Goal: Task Accomplishment & Management: Manage account settings

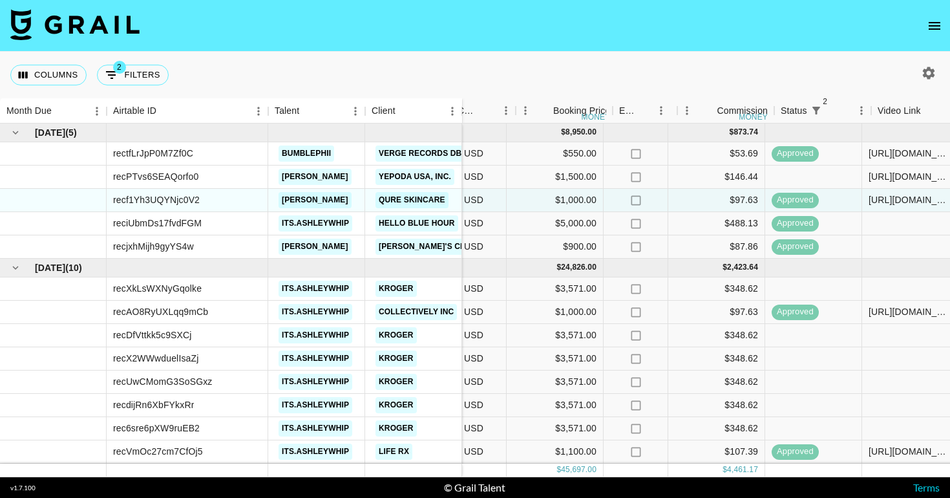
scroll to position [0, 334]
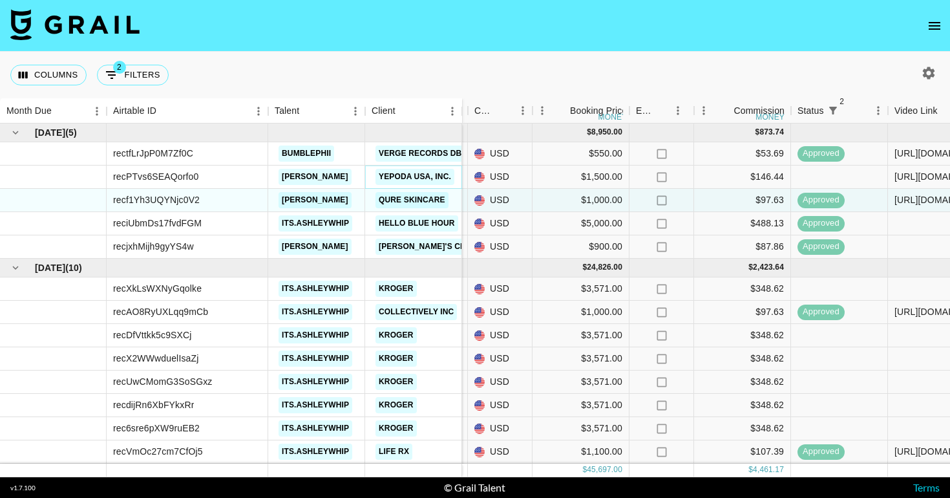
click at [400, 173] on link "Yepoda USA, Inc." at bounding box center [415, 177] width 79 height 16
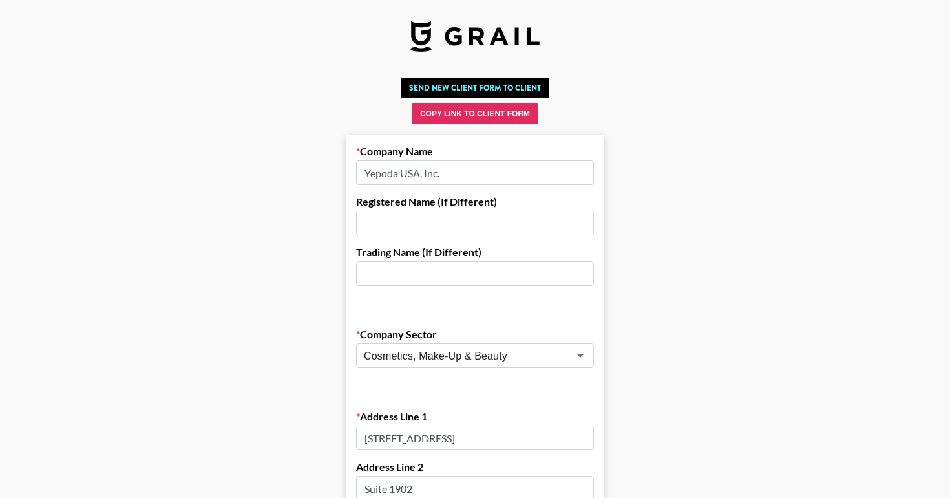
click at [429, 224] on input "text" at bounding box center [475, 223] width 238 height 25
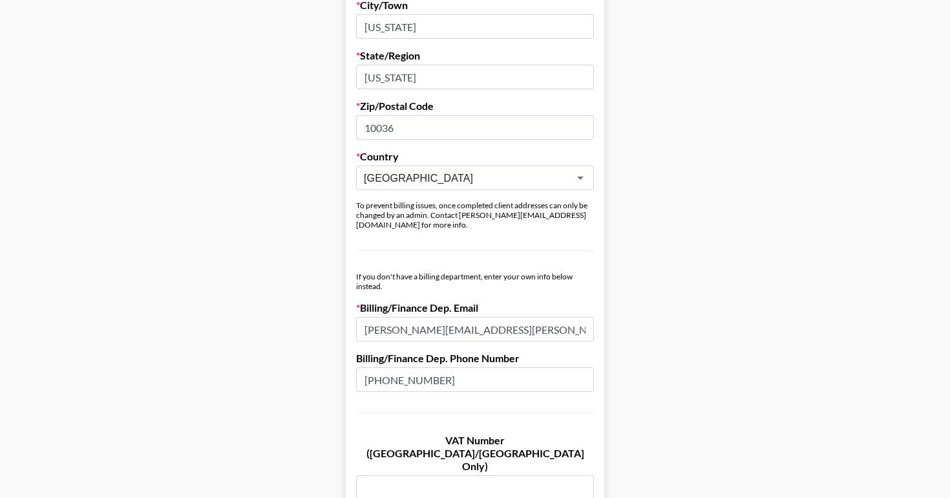
scroll to position [517, 0]
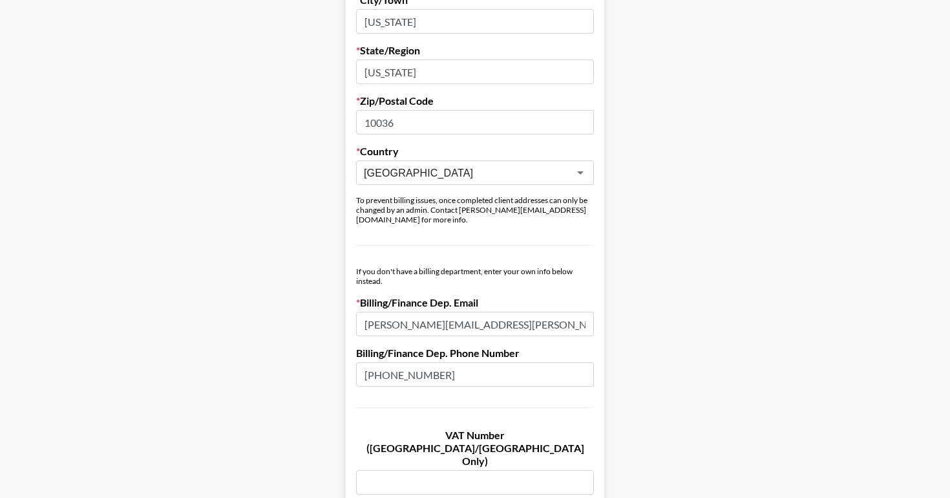
click at [457, 312] on input "[PERSON_NAME][EMAIL_ADDRESS][PERSON_NAME][DOMAIN_NAME]" at bounding box center [475, 324] width 238 height 25
paste input "http:[EMAIL_ADDRESS][DOMAIN_NAME]/"
type input "http:[EMAIL_ADDRESS][DOMAIN_NAME]/"
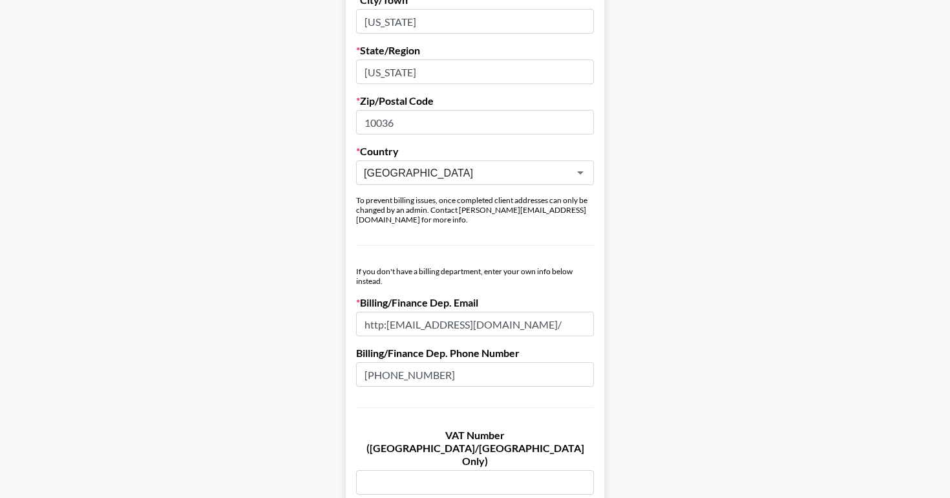
click at [436, 315] on input "http://invoices+yepoda-inc@getmoss.com/" at bounding box center [475, 324] width 238 height 25
paste input "invoices+yepoda-inc@getmoss.com"
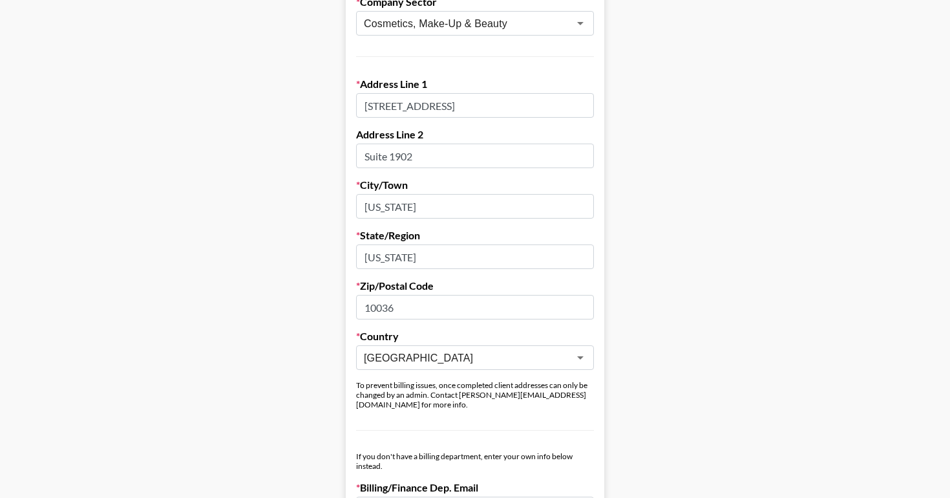
scroll to position [292, 0]
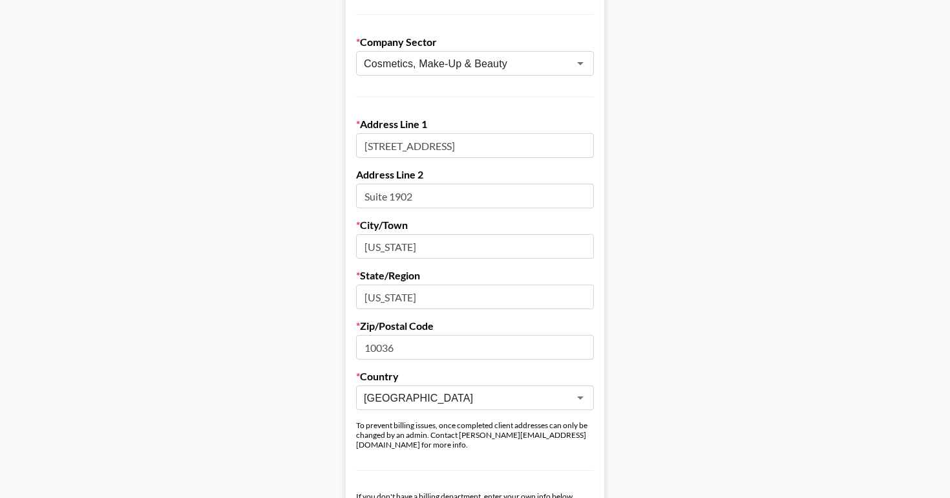
type input "invoices+yepoda-inc@getmoss.com"
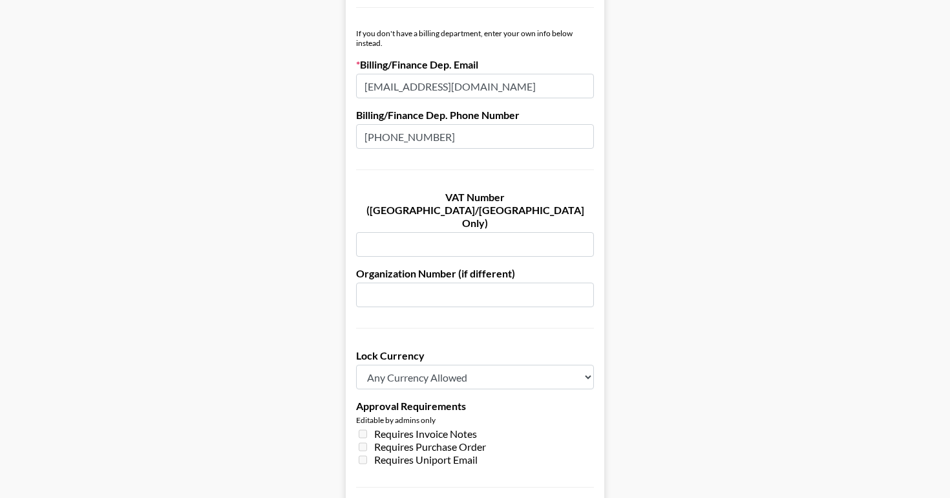
scroll to position [772, 0]
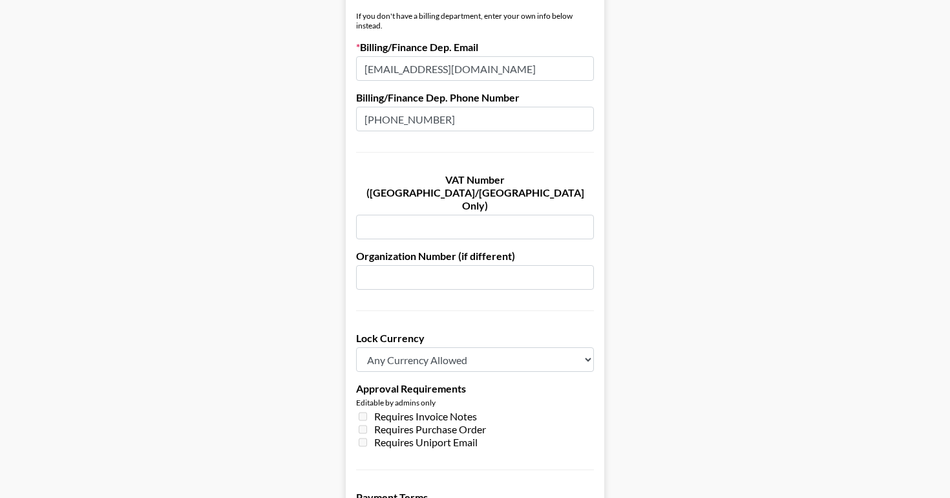
click at [418, 215] on input "text" at bounding box center [475, 227] width 238 height 25
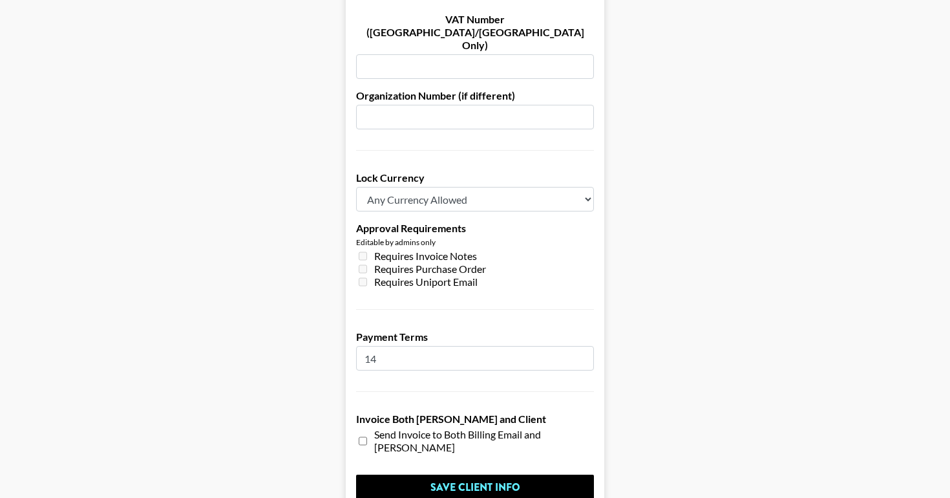
scroll to position [982, 0]
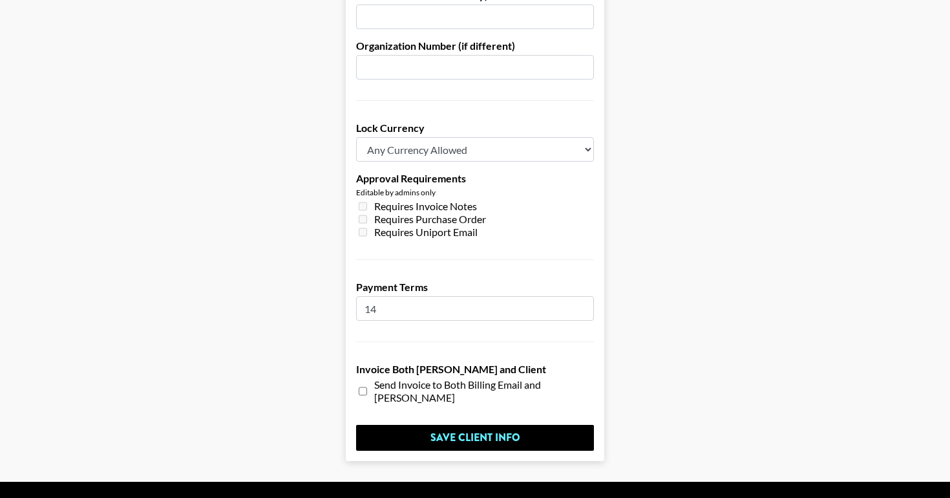
click at [409, 296] on input "14" at bounding box center [475, 308] width 238 height 25
click at [416, 296] on input "14" at bounding box center [475, 308] width 238 height 25
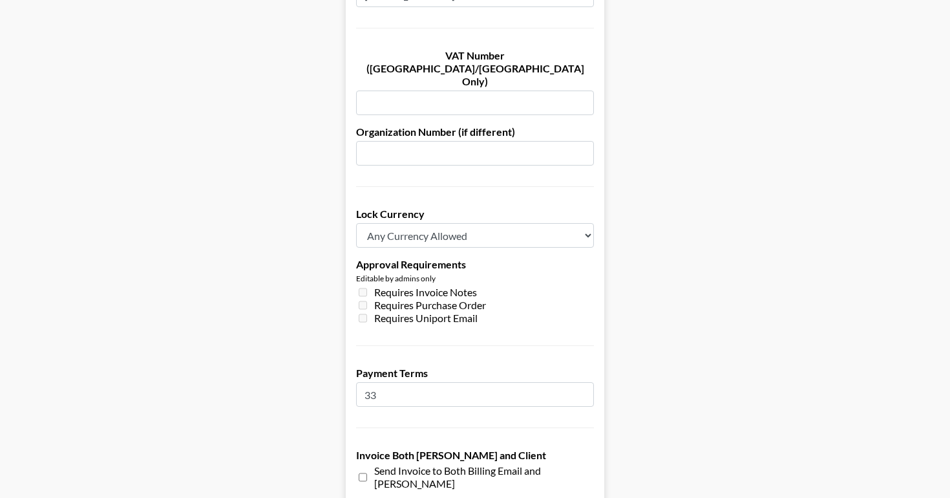
scroll to position [834, 0]
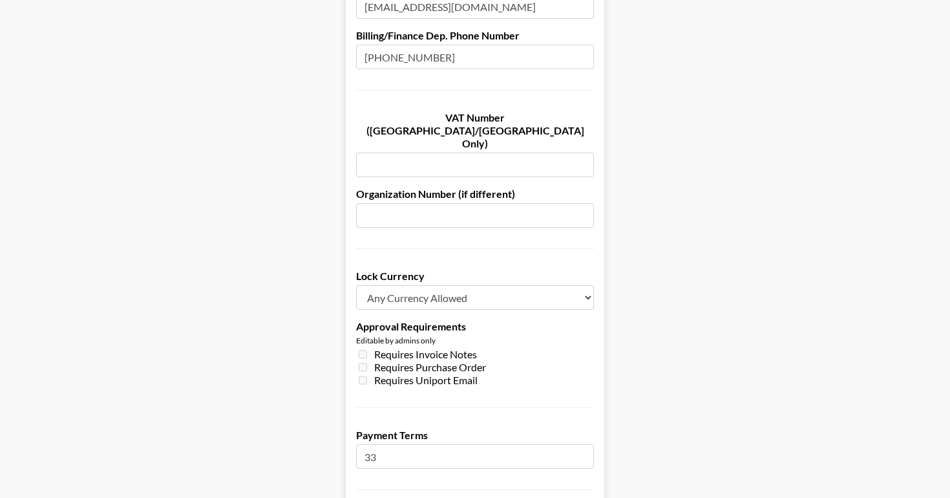
type input "33"
click at [431, 285] on select "Any Currency Allowed USD GBP EUR CAD AUD" at bounding box center [475, 297] width 238 height 25
select select "USD"
click at [356, 285] on select "Any Currency Allowed USD GBP EUR CAD AUD" at bounding box center [475, 297] width 238 height 25
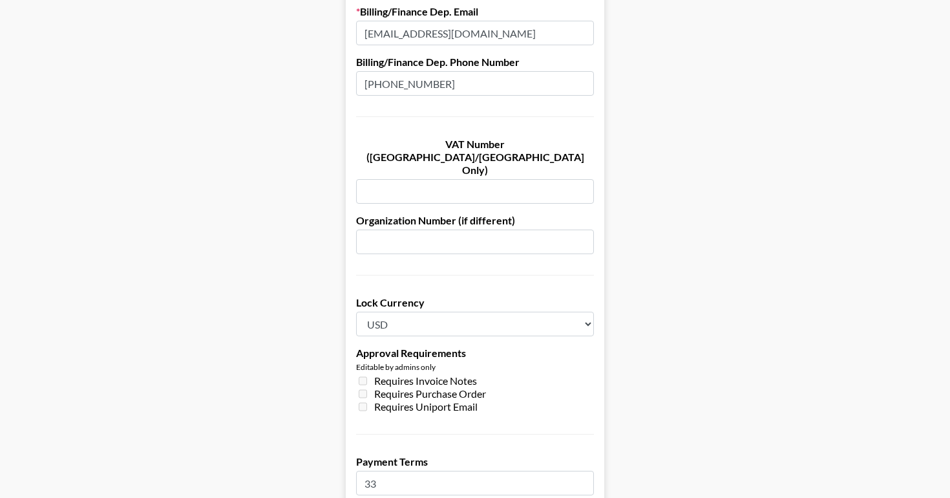
scroll to position [756, 0]
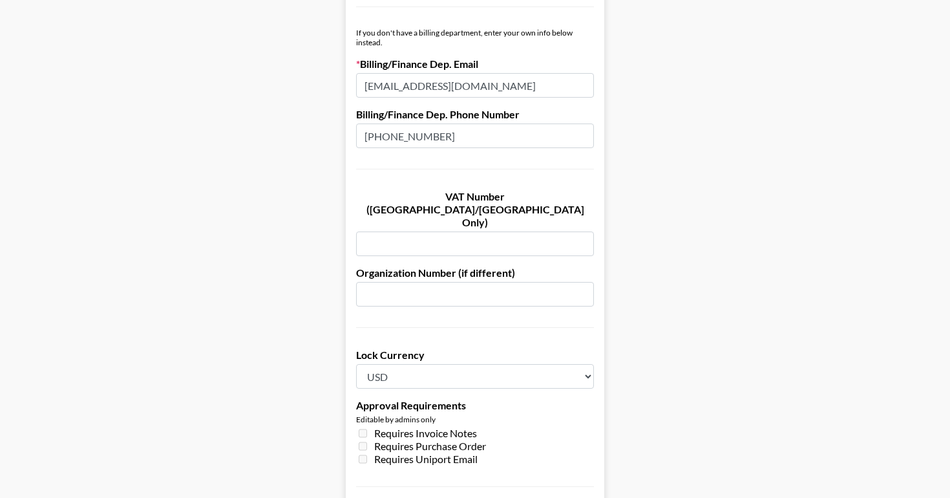
click at [407, 282] on input "text" at bounding box center [475, 294] width 238 height 25
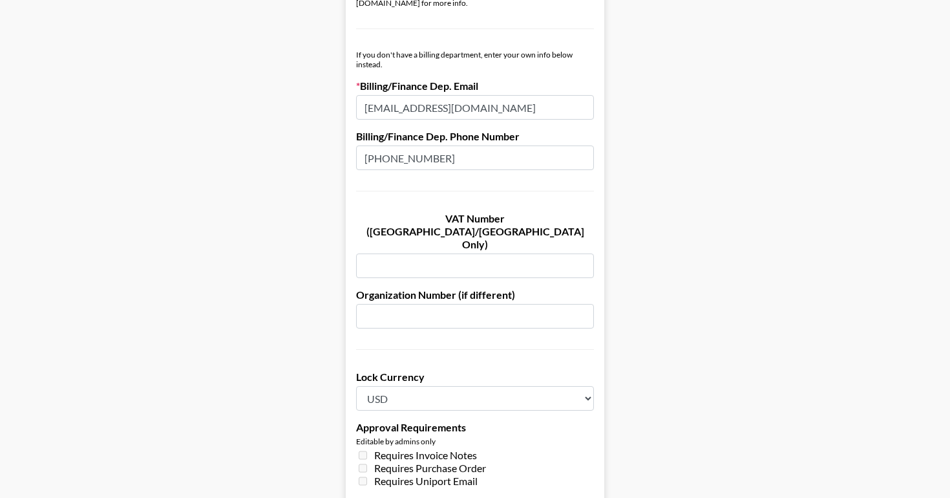
scroll to position [734, 0]
paste input "35-2856572"
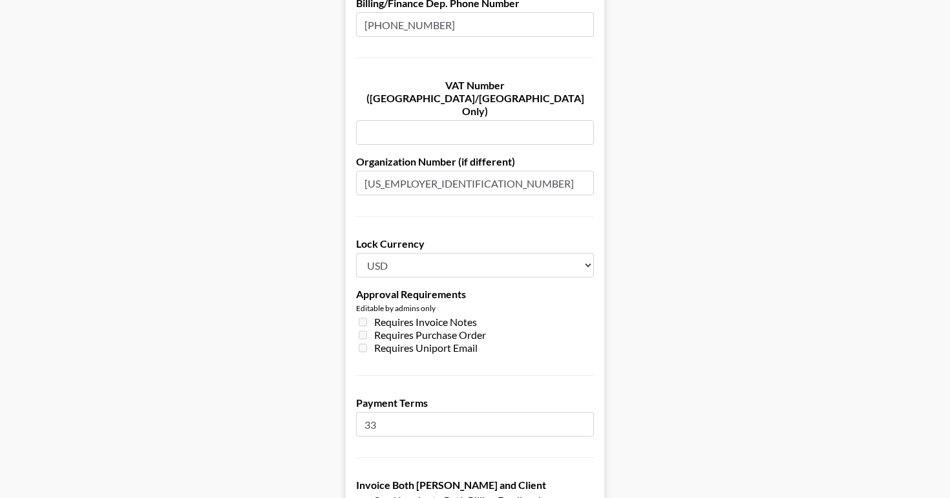
scroll to position [982, 0]
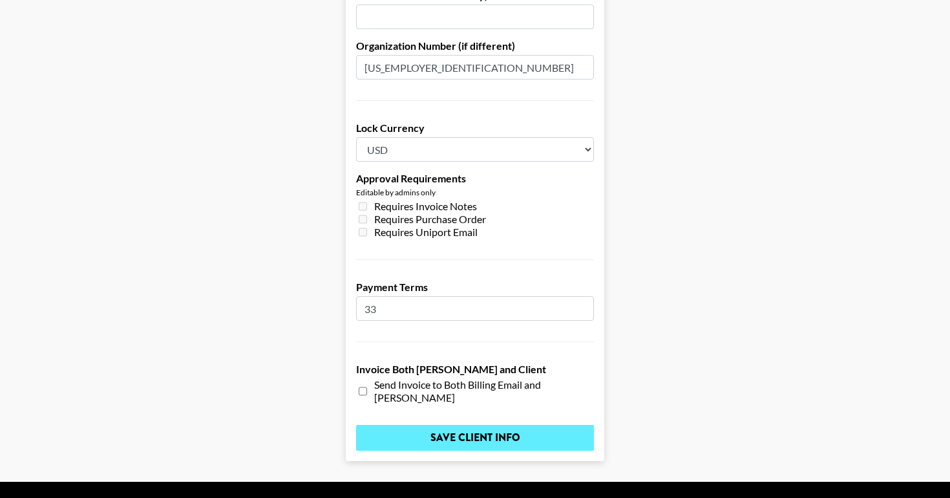
type input "35-2856572"
click at [449, 425] on input "Save Client Info" at bounding box center [475, 438] width 238 height 26
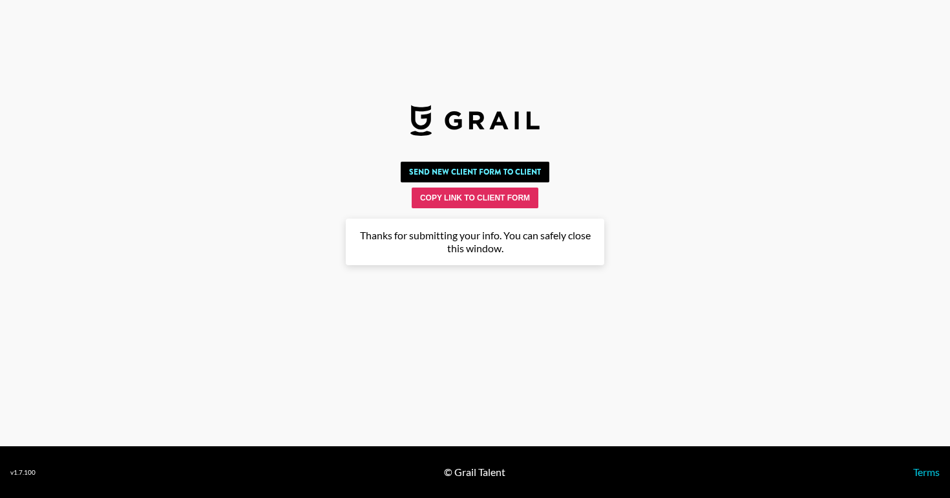
scroll to position [0, 0]
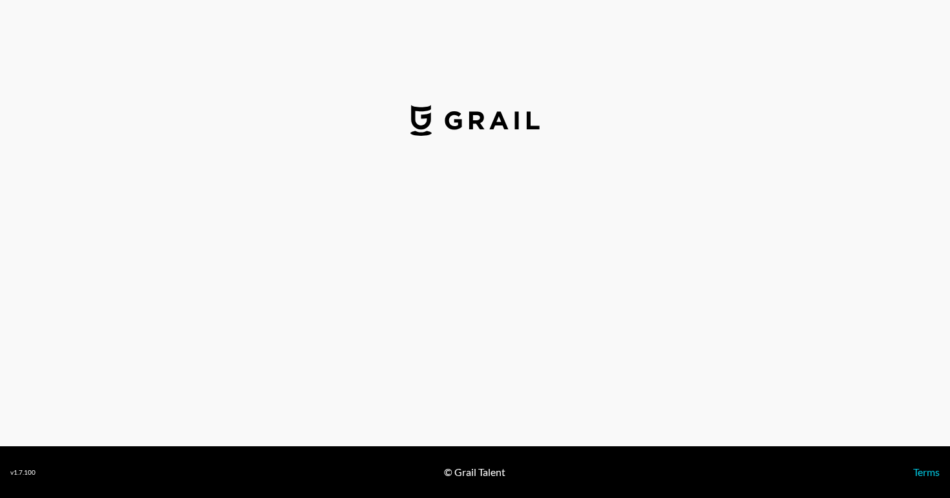
select select "USD"
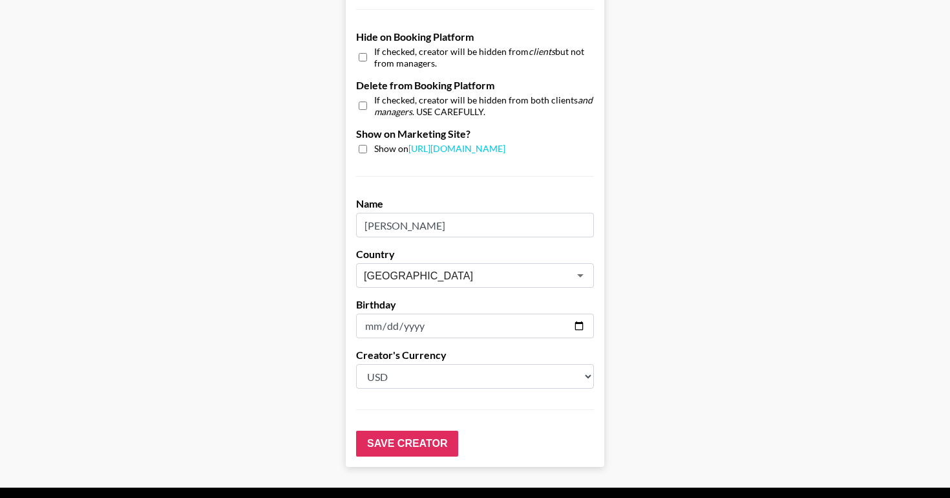
scroll to position [1256, 0]
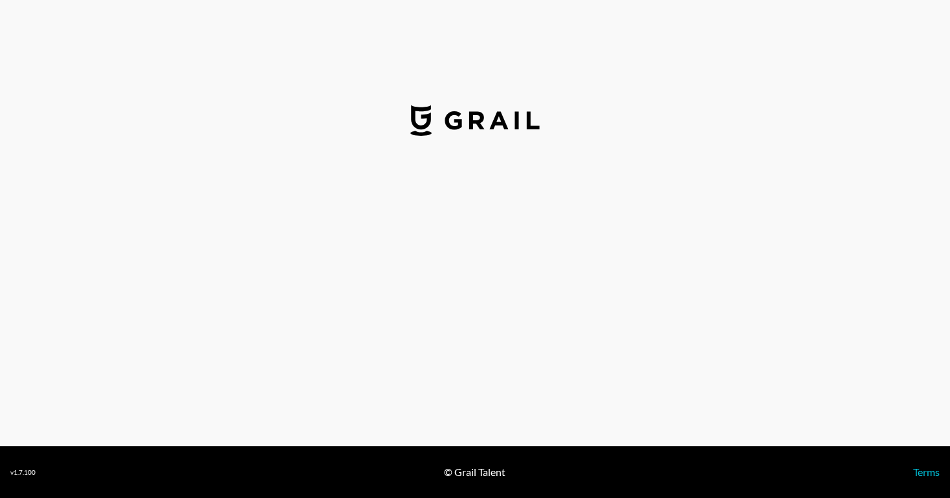
select select "USD"
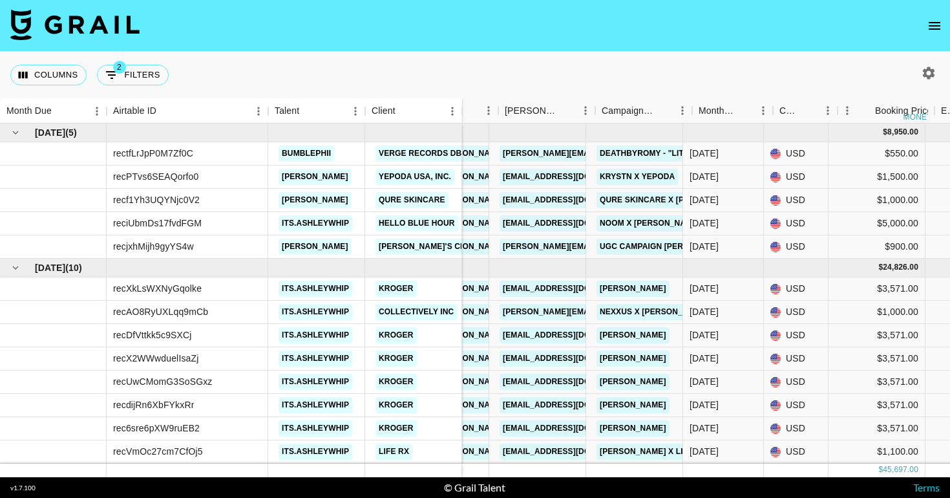
scroll to position [0, 39]
click at [553, 173] on link "[EMAIL_ADDRESS][DOMAIN_NAME]" at bounding box center [570, 177] width 145 height 16
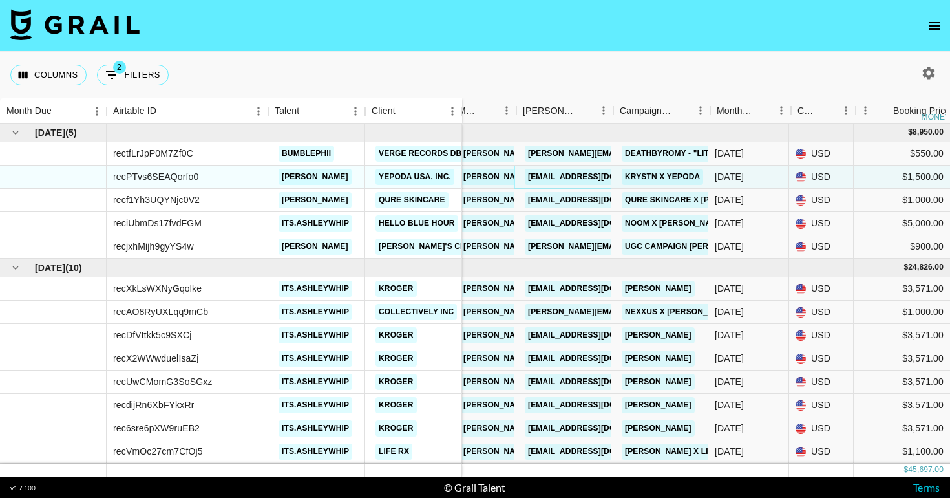
scroll to position [0, 7]
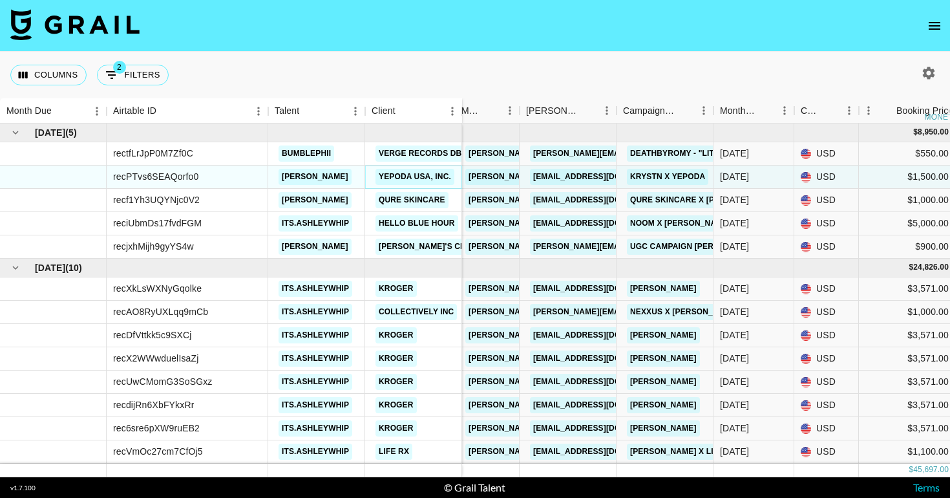
click at [442, 172] on link "Yepoda USA, Inc." at bounding box center [415, 177] width 79 height 16
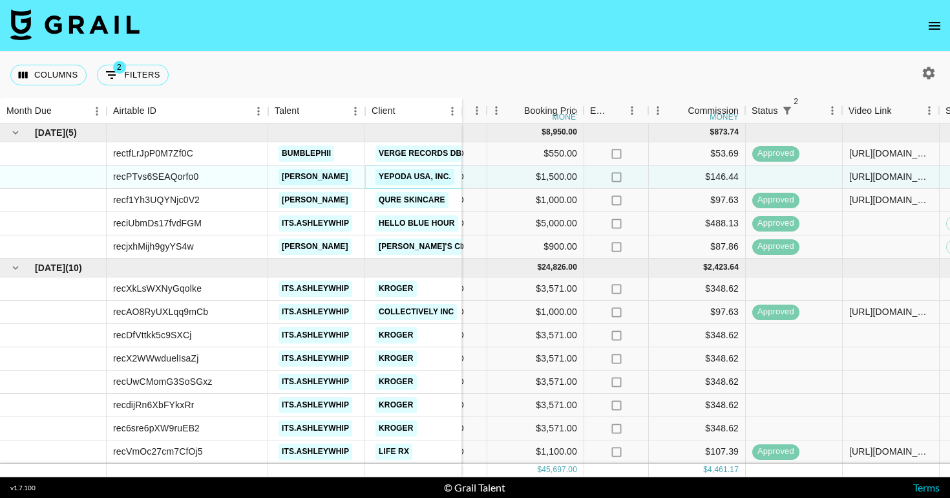
scroll to position [0, 377]
click at [564, 173] on div "$1,500.00" at bounding box center [537, 176] width 97 height 23
drag, startPoint x: 503, startPoint y: 175, endPoint x: 522, endPoint y: 173, distance: 19.5
click at [522, 174] on input "1500" at bounding box center [537, 176] width 95 height 10
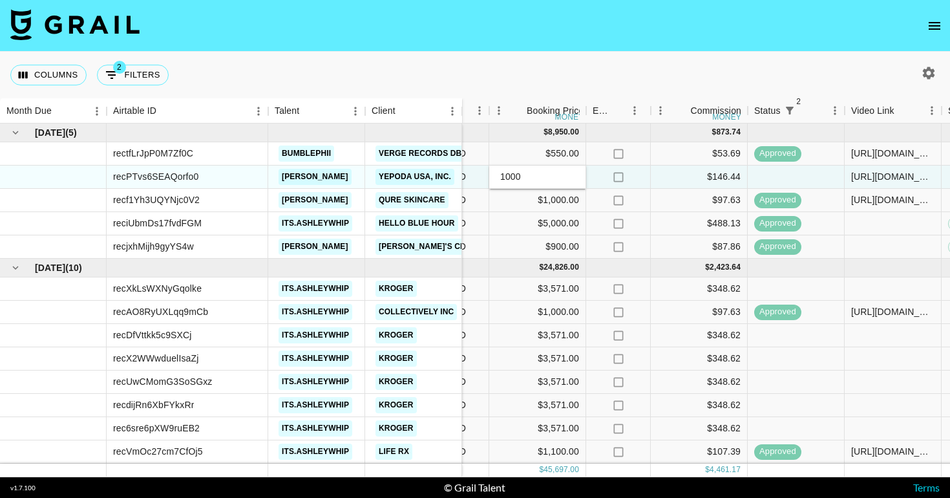
type input "1000"
click at [669, 175] on div "$146.44" at bounding box center [699, 176] width 97 height 23
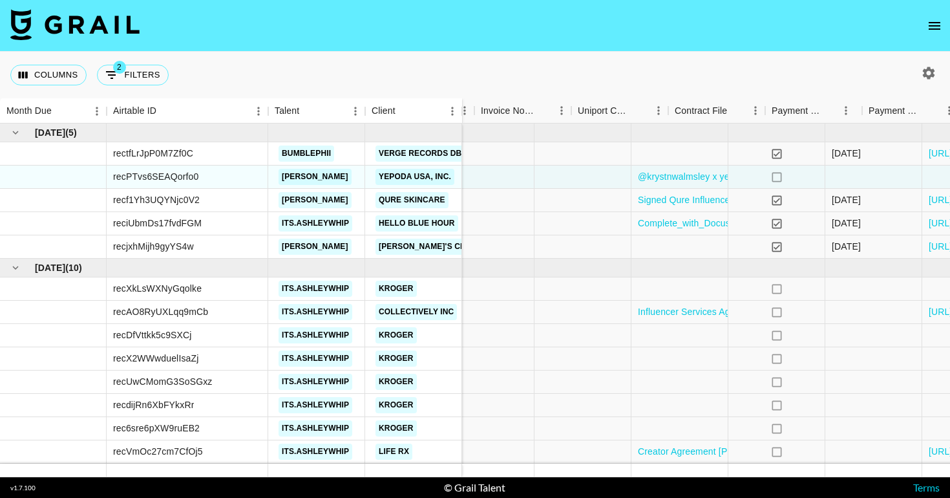
scroll to position [0, 1196]
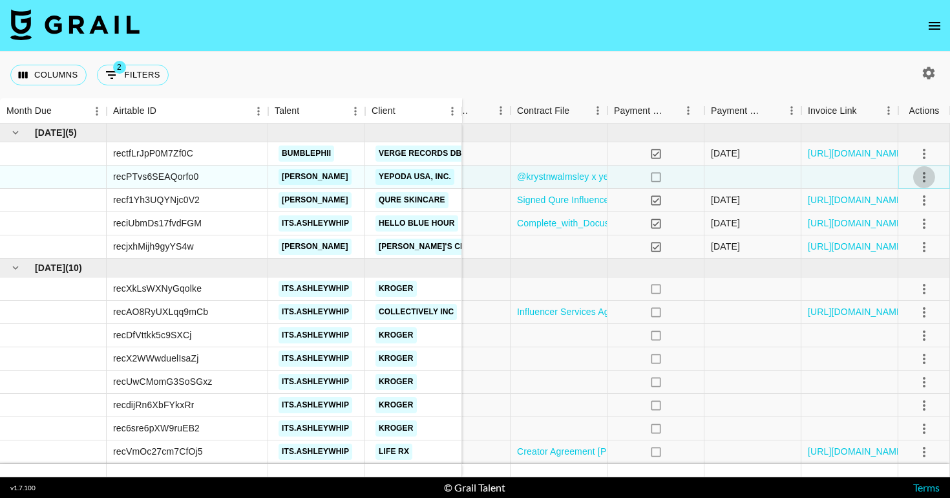
click at [918, 179] on icon "select merge strategy" at bounding box center [925, 177] width 16 height 16
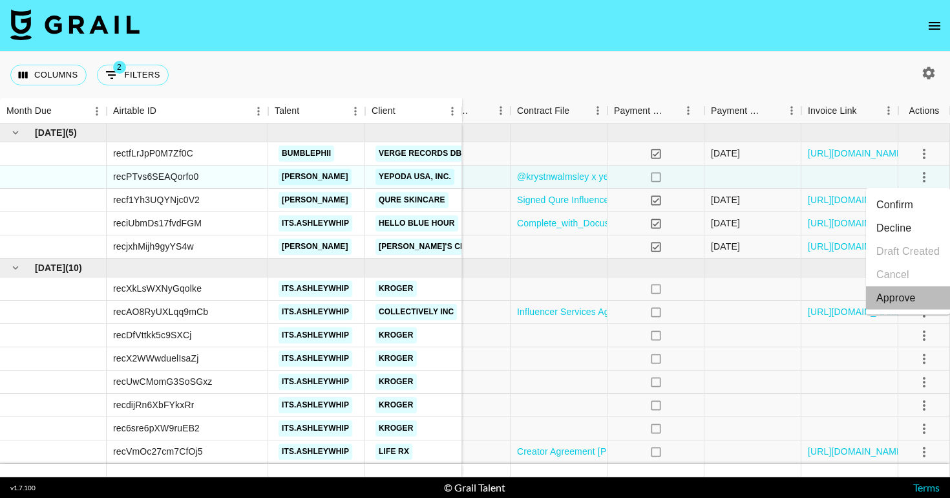
click at [893, 298] on div "Approve" at bounding box center [895, 298] width 39 height 16
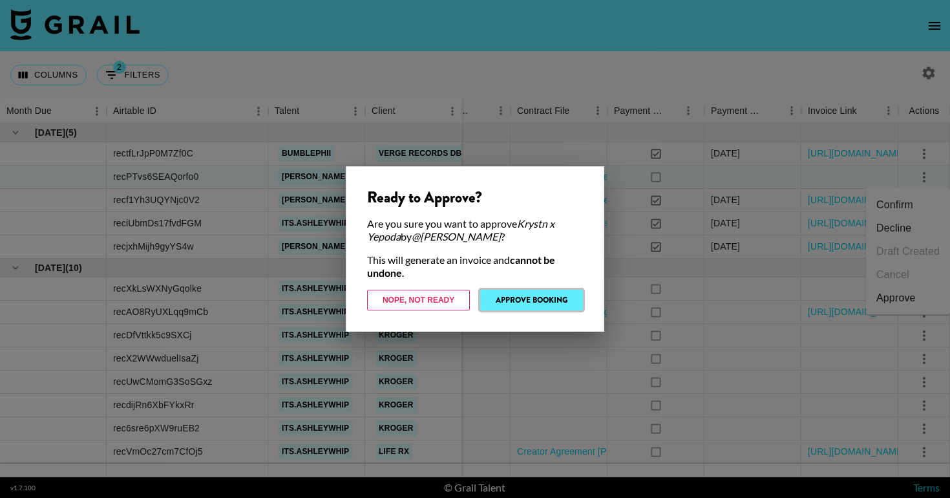
click at [531, 302] on button "Approve Booking" at bounding box center [531, 300] width 103 height 21
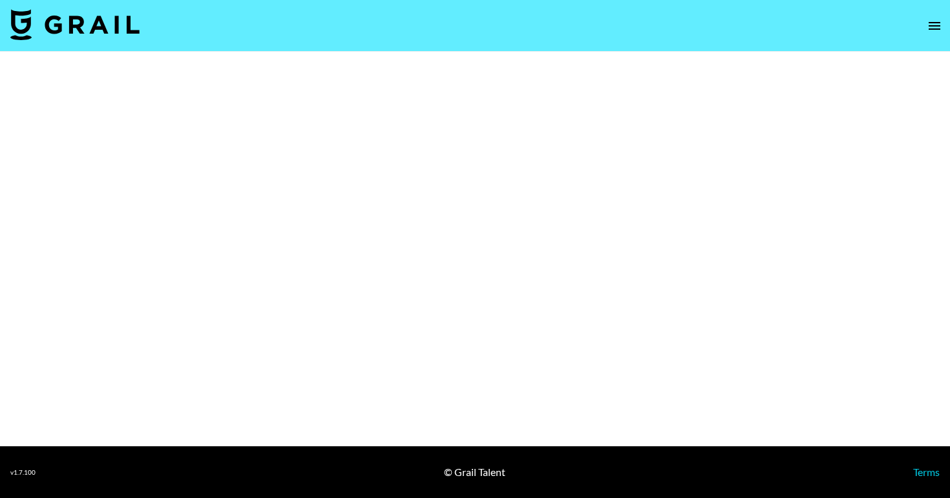
select select "Brand"
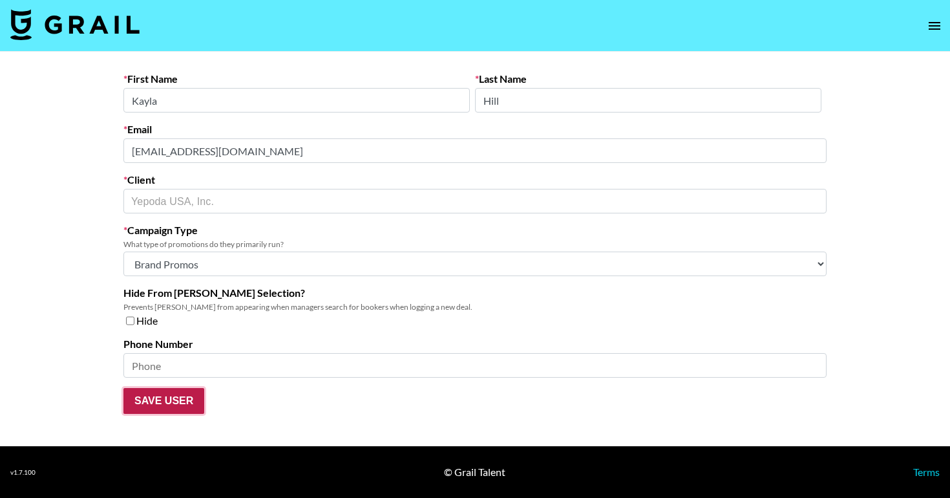
click at [184, 397] on input "Save User" at bounding box center [163, 401] width 81 height 26
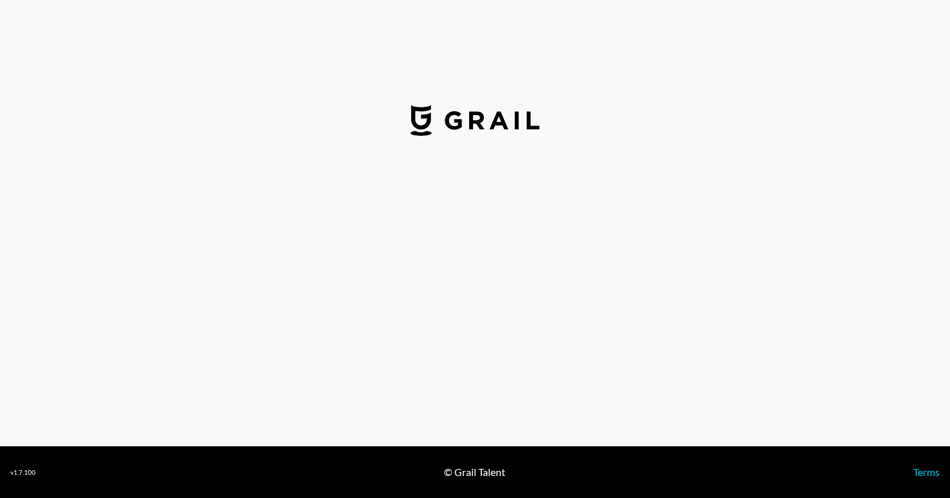
select select "USD"
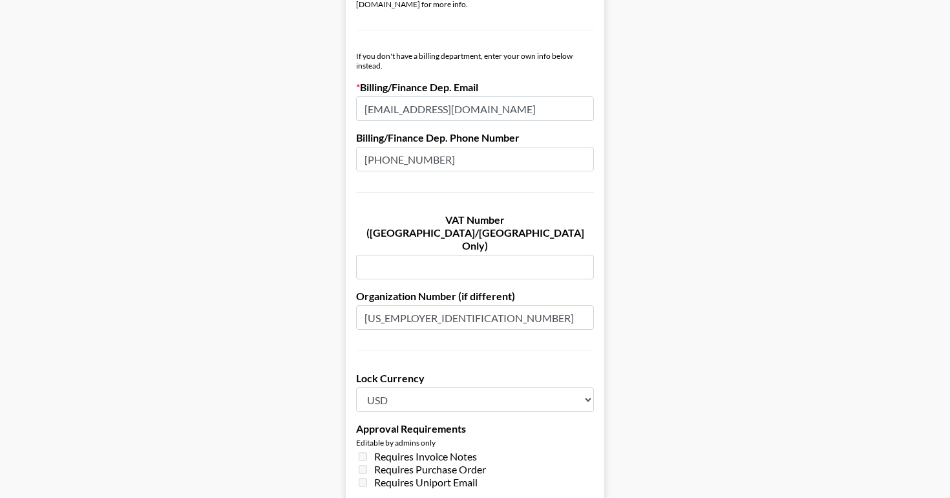
scroll to position [982, 0]
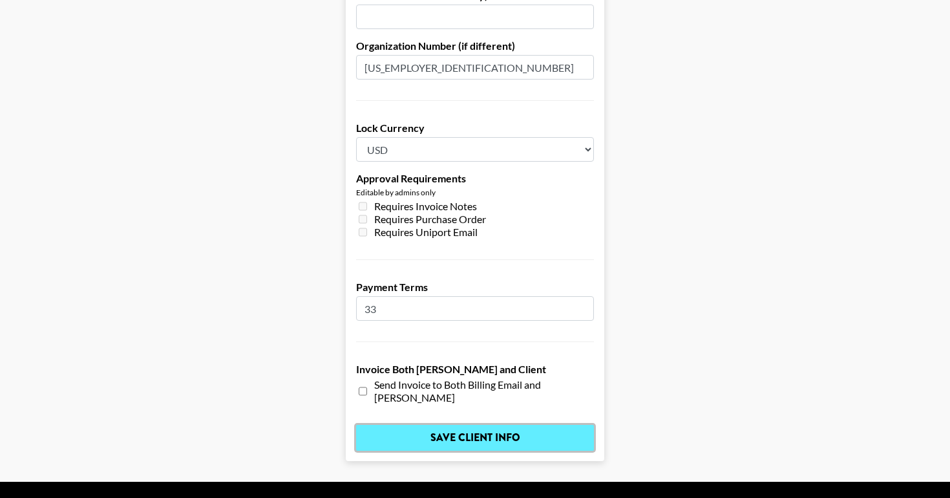
click at [509, 425] on input "Save Client Info" at bounding box center [475, 438] width 238 height 26
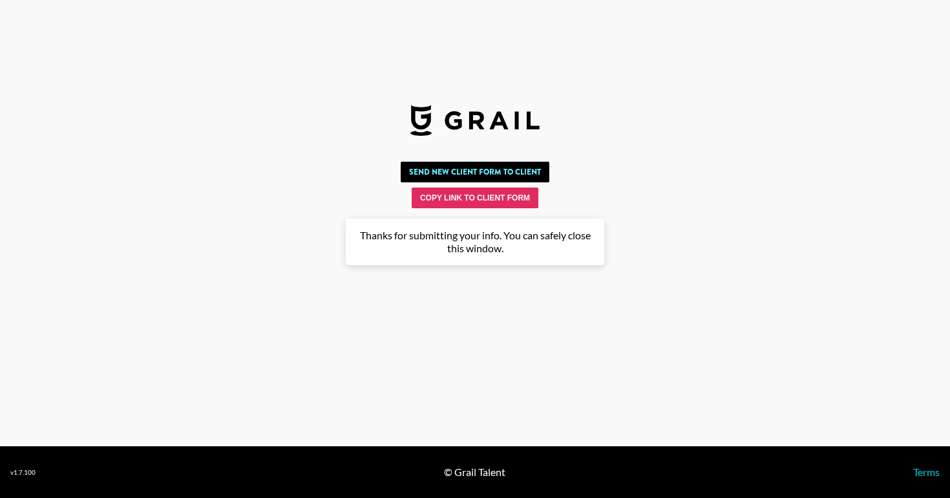
scroll to position [0, 0]
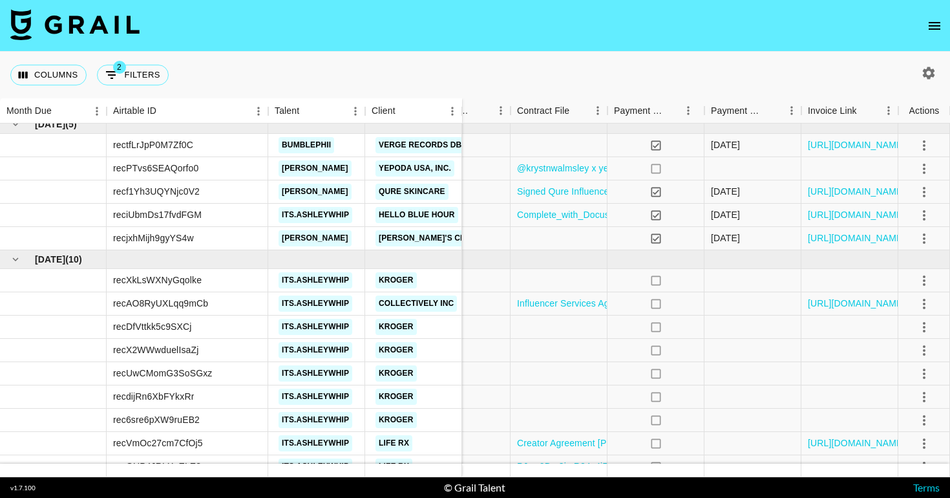
scroll to position [0, 1196]
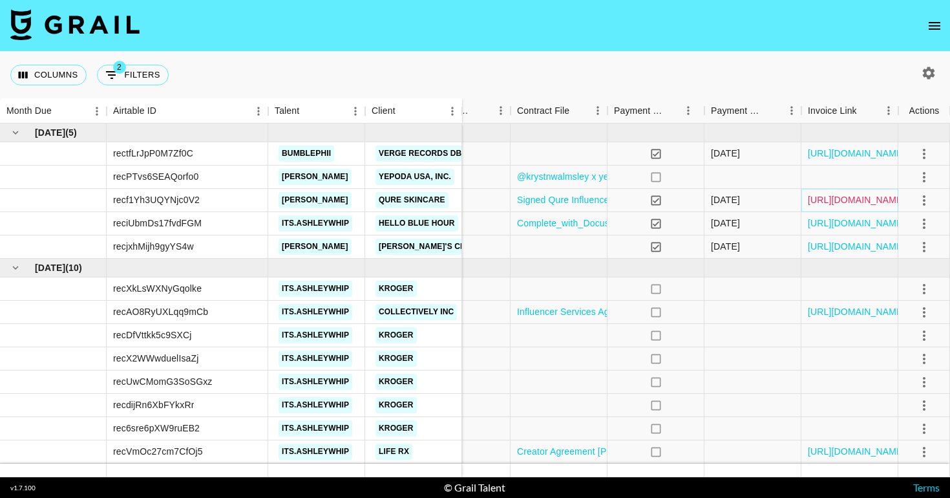
click at [834, 200] on link "[URL][DOMAIN_NAME]" at bounding box center [857, 199] width 98 height 13
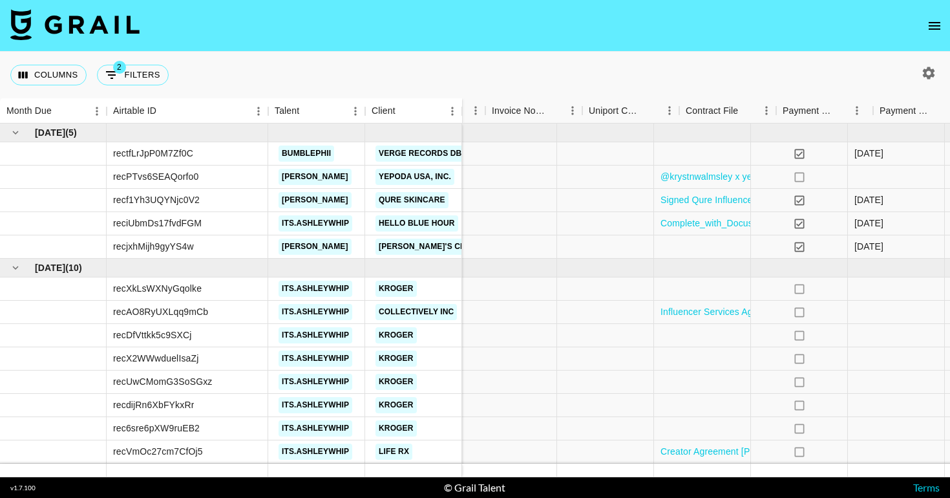
scroll to position [0, 1196]
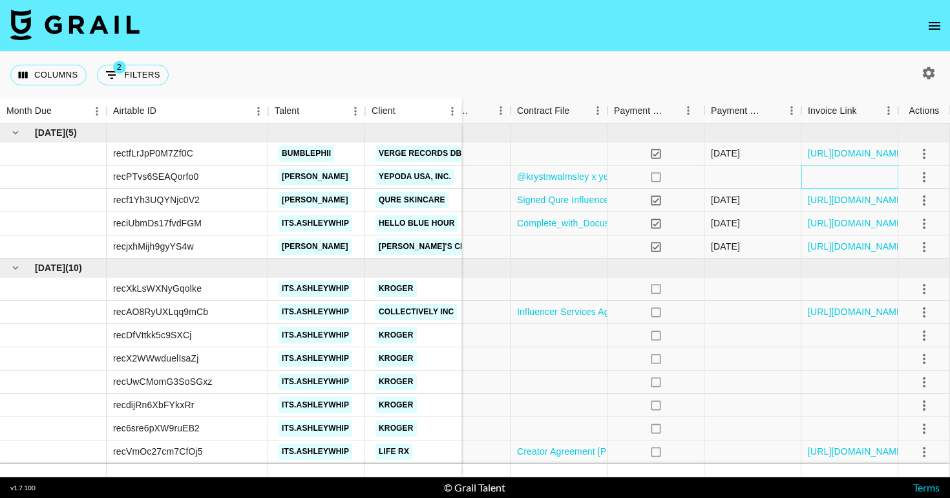
click at [841, 175] on div at bounding box center [849, 176] width 97 height 23
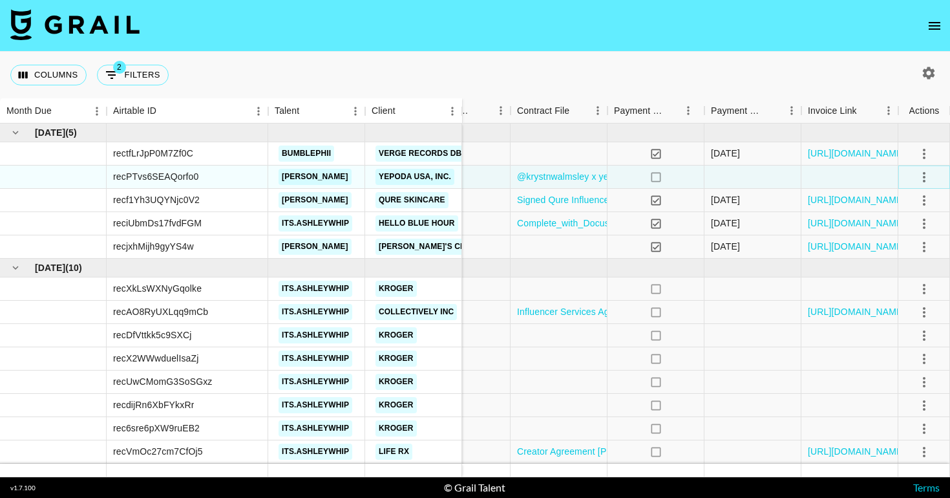
click at [920, 173] on icon "select merge strategy" at bounding box center [925, 177] width 16 height 16
click at [657, 178] on icon "no" at bounding box center [656, 177] width 13 height 13
click at [485, 176] on div at bounding box center [462, 176] width 97 height 23
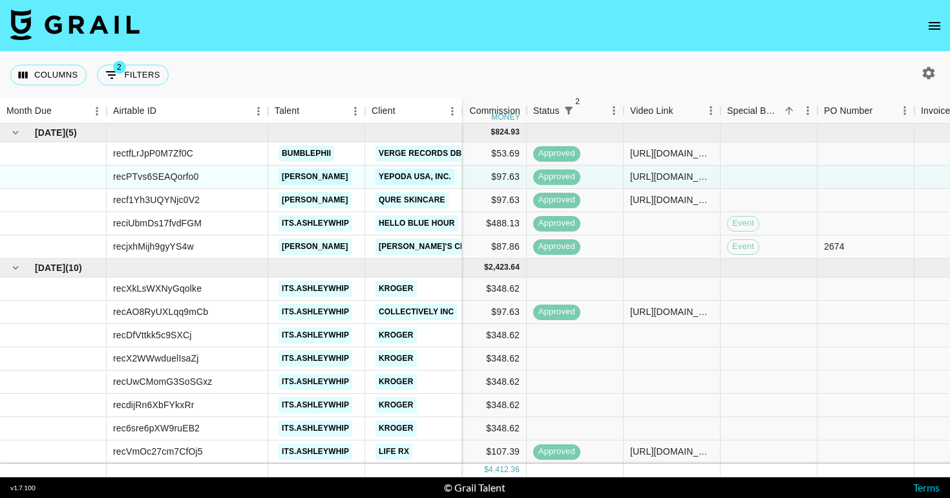
scroll to position [0, 664]
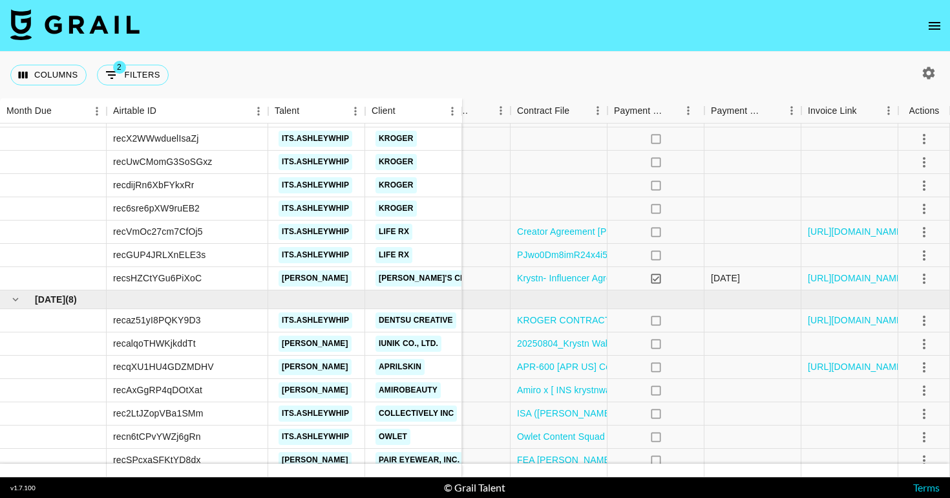
scroll to position [251, 1196]
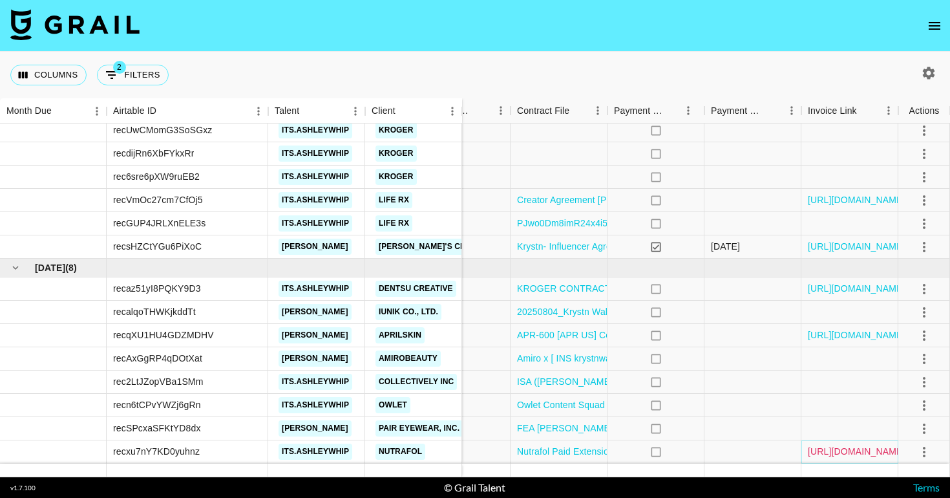
click at [830, 449] on link "[URL][DOMAIN_NAME]" at bounding box center [857, 451] width 98 height 13
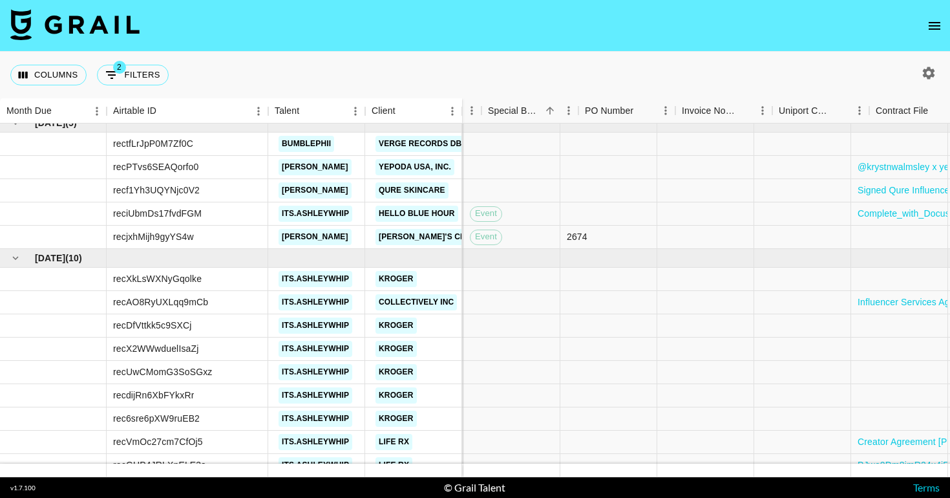
scroll to position [10, 837]
click at [421, 166] on link "Yepoda USA, Inc." at bounding box center [415, 167] width 79 height 16
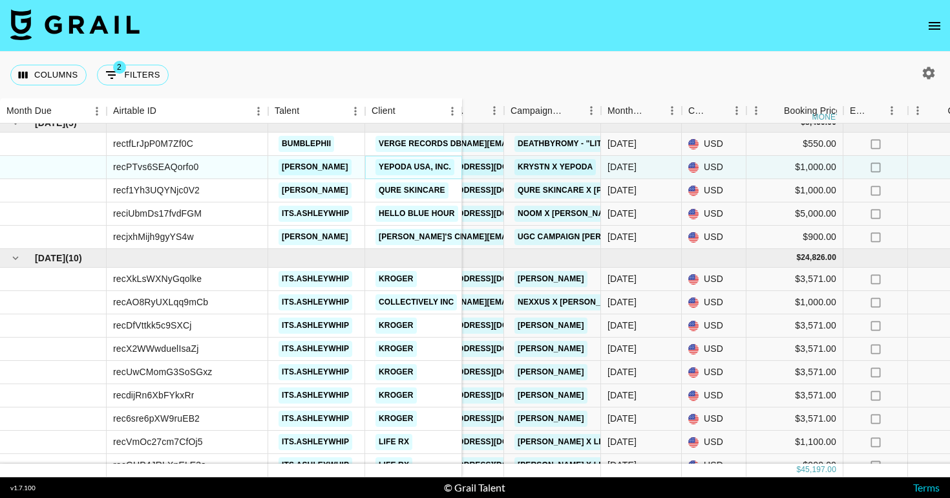
scroll to position [10, 118]
click at [538, 163] on link "Krystn x Yepoda" at bounding box center [556, 167] width 81 height 16
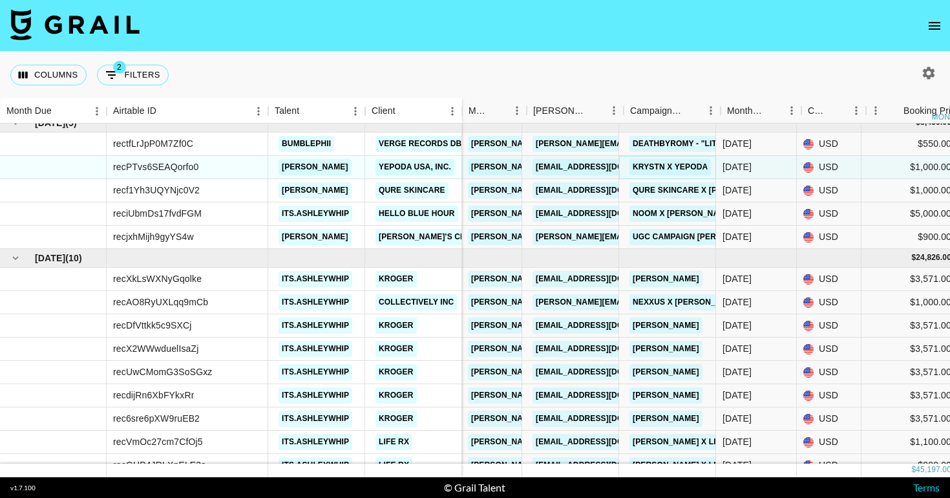
scroll to position [10, 0]
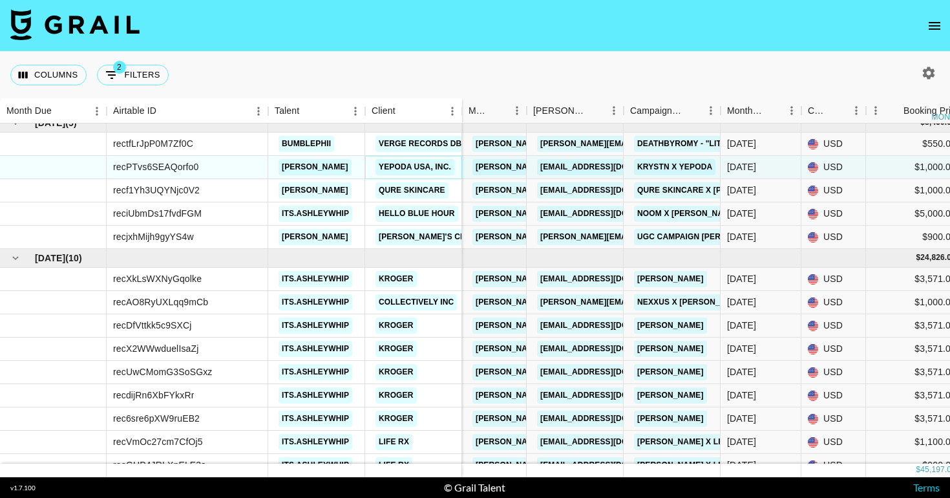
click at [440, 167] on link "Yepoda USA, Inc." at bounding box center [415, 167] width 79 height 16
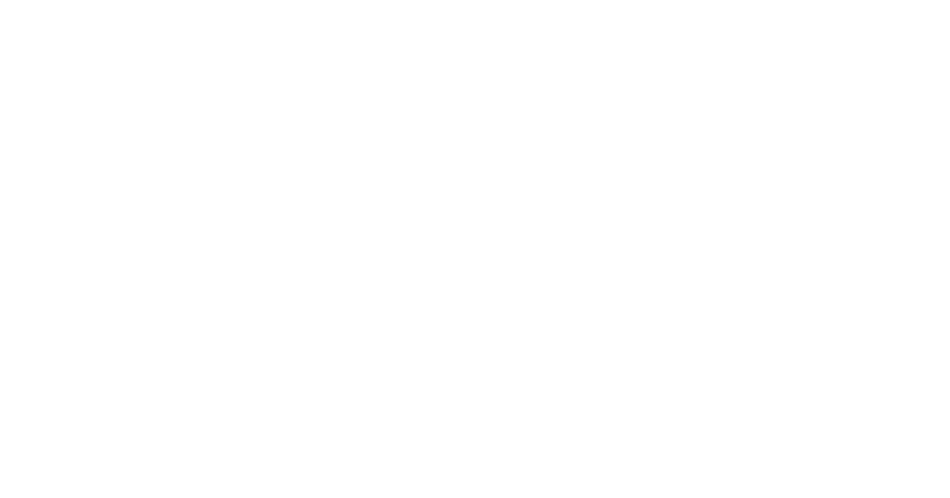
select select "USD"
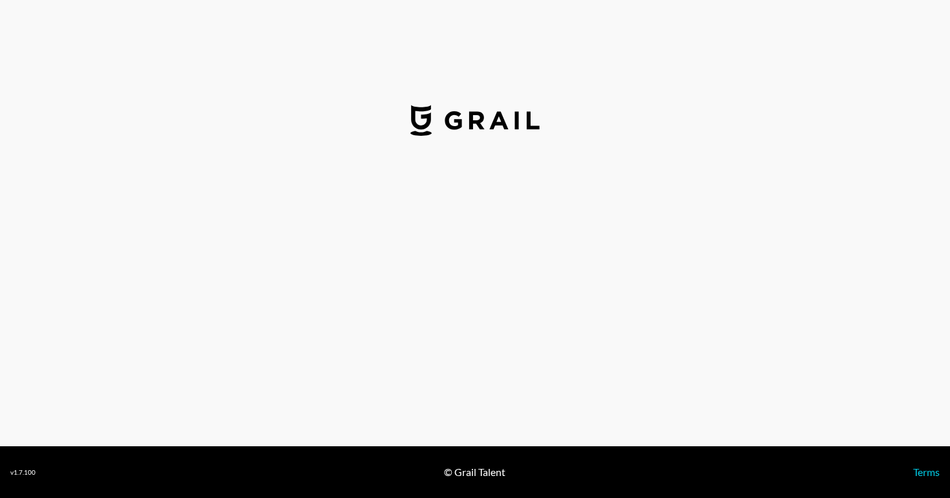
select select "USD"
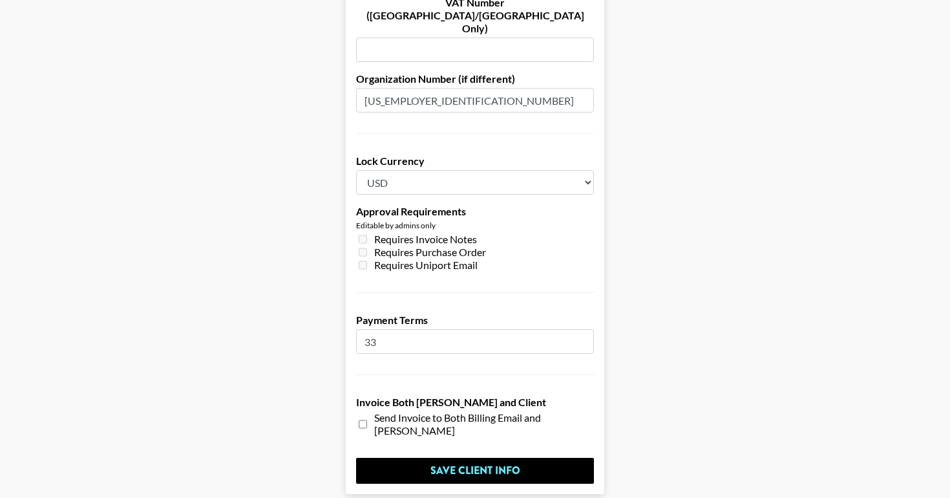
scroll to position [982, 0]
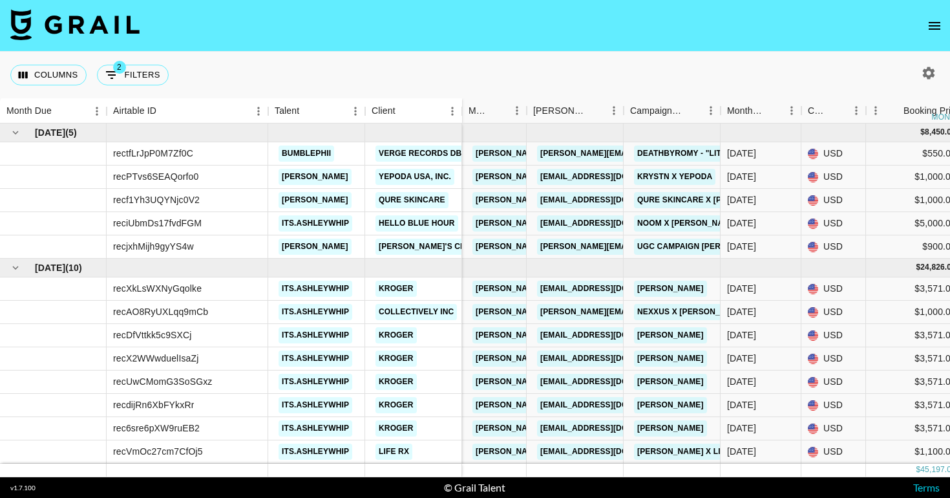
click at [931, 30] on icon "open drawer" at bounding box center [935, 26] width 16 height 16
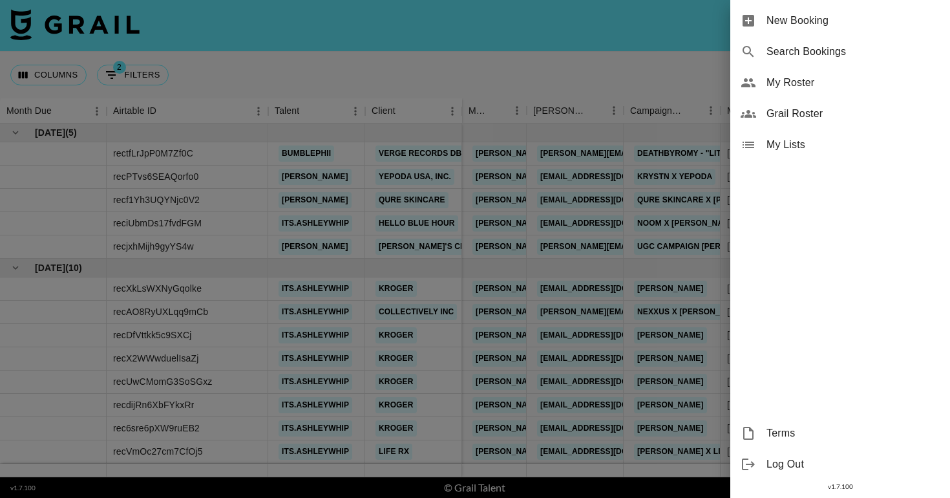
click at [769, 87] on span "My Roster" at bounding box center [853, 83] width 173 height 16
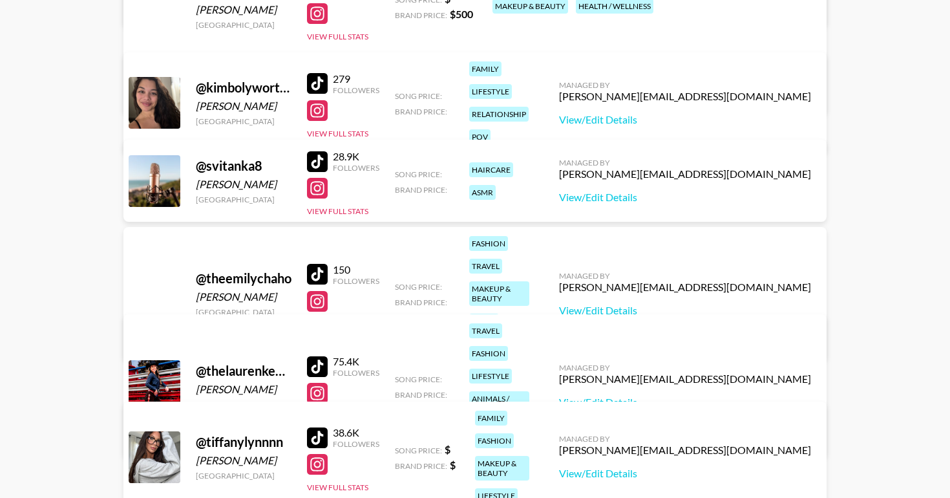
scroll to position [254, 0]
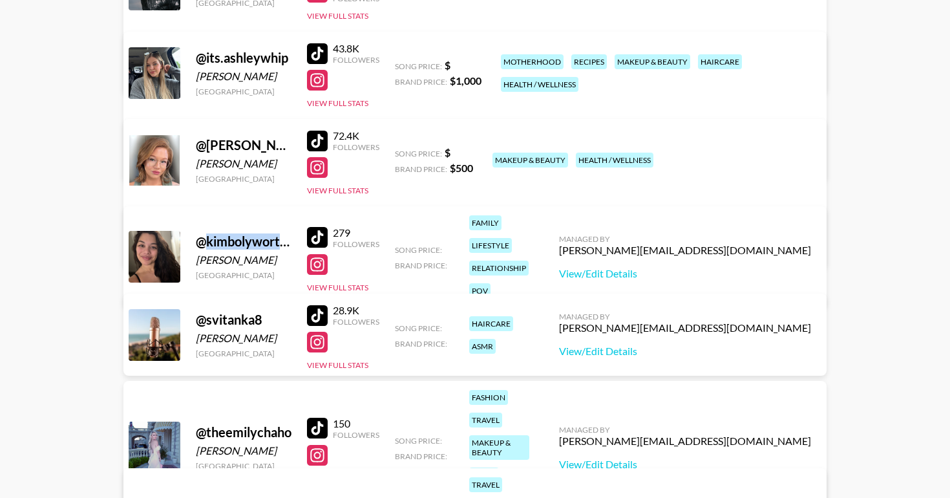
copy div "kimbolyworth"
drag, startPoint x: 207, startPoint y: 230, endPoint x: 286, endPoint y: 228, distance: 78.9
click at [286, 233] on div "@ kimbolyworthing" at bounding box center [244, 241] width 96 height 16
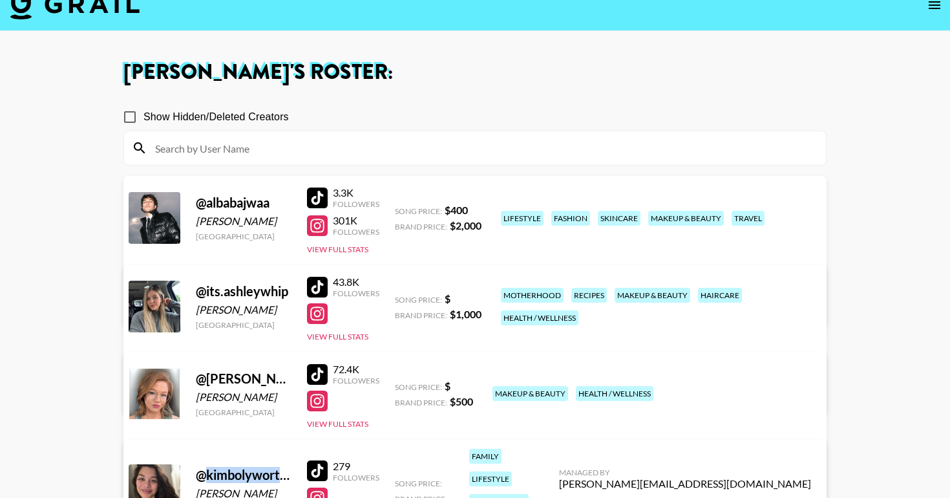
scroll to position [22, 0]
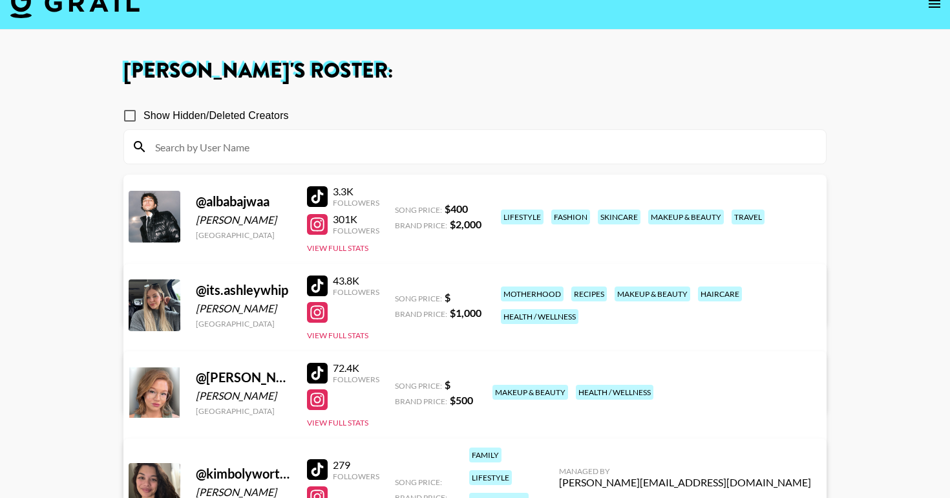
click at [242, 200] on div "@ albabajwaa" at bounding box center [244, 201] width 96 height 16
click at [230, 200] on div "@ albabajwaa" at bounding box center [244, 201] width 96 height 16
click at [213, 203] on div "@ albabajwaa" at bounding box center [244, 201] width 96 height 16
